Goal: Task Accomplishment & Management: Manage account settings

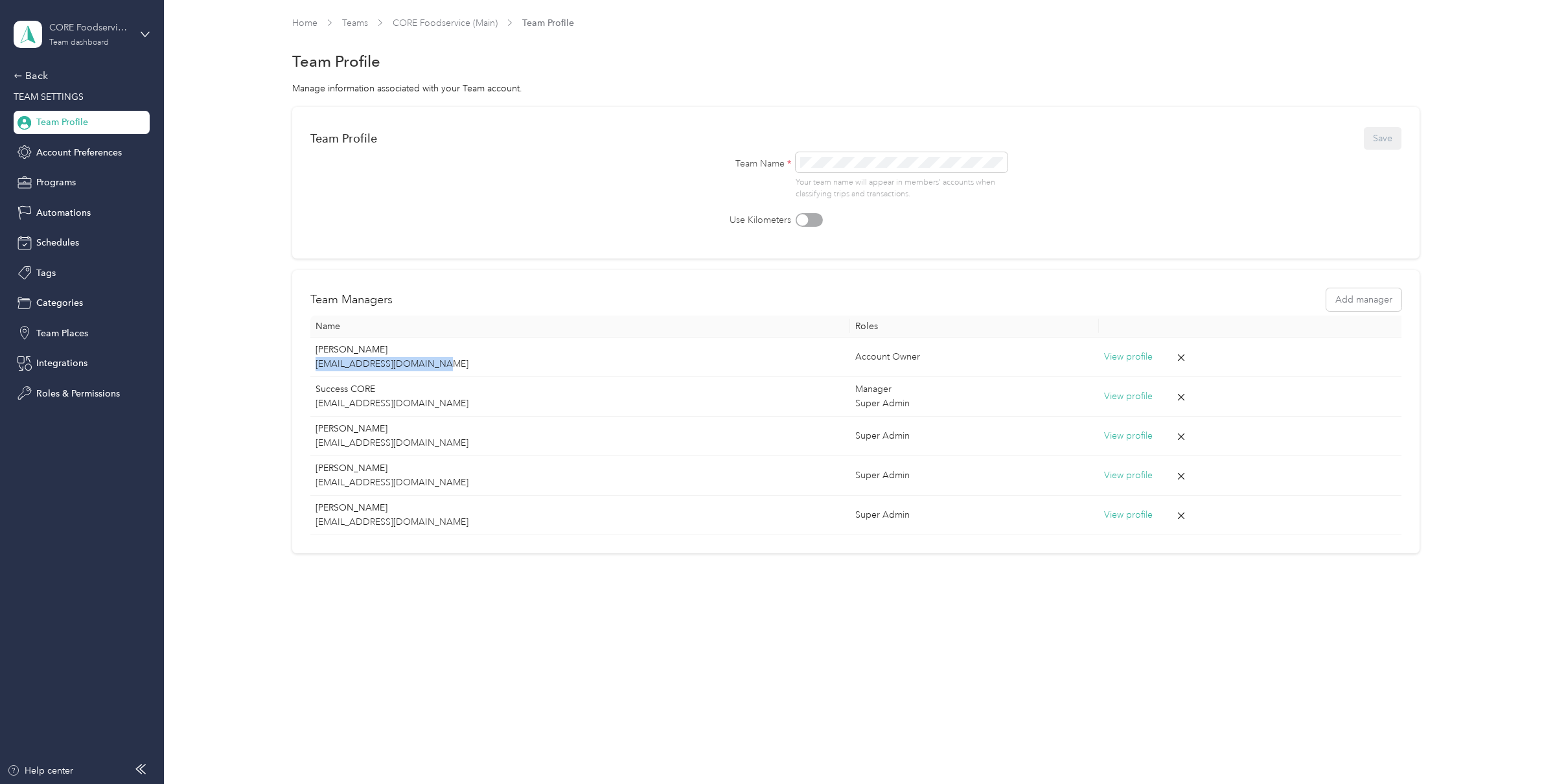
click at [85, 39] on div "Team dashboard" at bounding box center [79, 43] width 60 height 8
click at [74, 139] on div "Personal dashboard" at bounding box center [150, 135] width 255 height 23
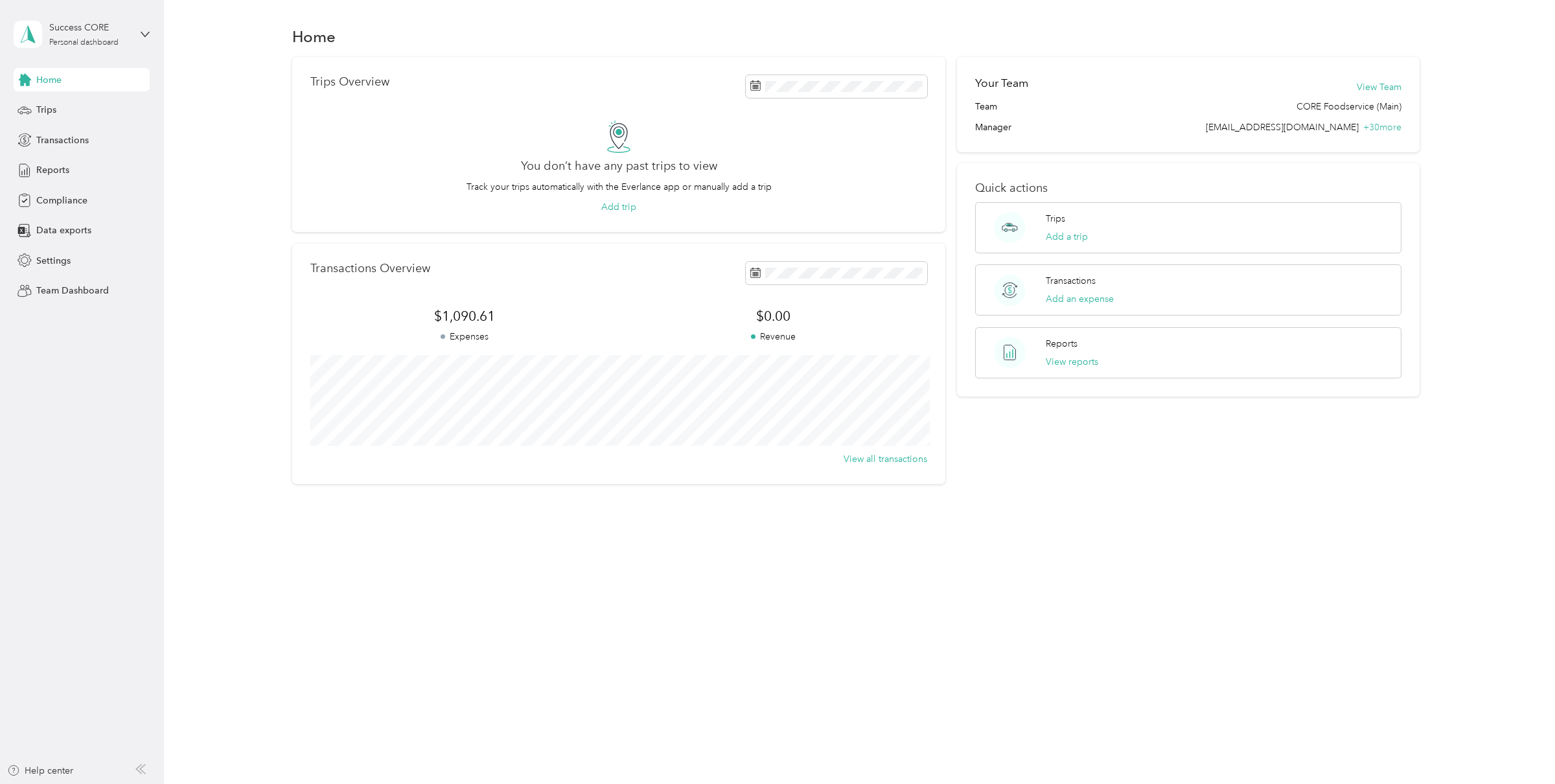
click at [93, 18] on div "Success CORE Personal dashboard" at bounding box center [81, 35] width 136 height 46
click at [64, 173] on div "You’re signed in as [EMAIL_ADDRESS][DOMAIN_NAME] Team dashboard Personal dashbo…" at bounding box center [149, 119] width 273 height 132
click at [91, 42] on div "Personal dashboard" at bounding box center [84, 43] width 69 height 8
click at [65, 159] on div "Log out" at bounding box center [50, 165] width 50 height 13
